Goal: Find specific page/section: Find specific page/section

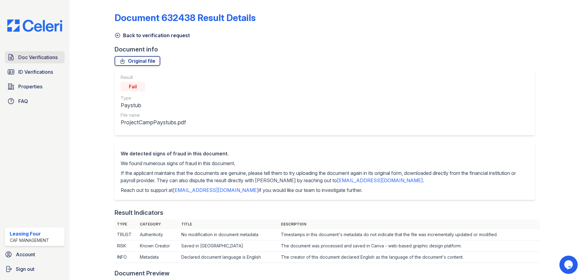
click at [47, 53] on link "Doc Verifications" at bounding box center [35, 57] width 60 height 12
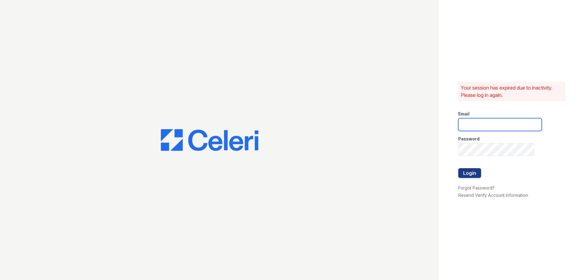
type input "[EMAIL_ADDRESS][DOMAIN_NAME]"
click at [475, 172] on button "Login" at bounding box center [469, 173] width 23 height 10
